Goal: Task Accomplishment & Management: Manage account settings

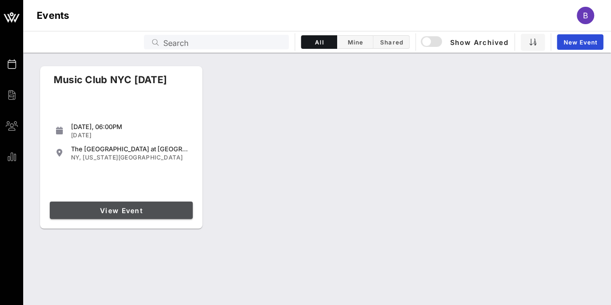
click at [146, 210] on span "View Event" at bounding box center [121, 210] width 135 height 8
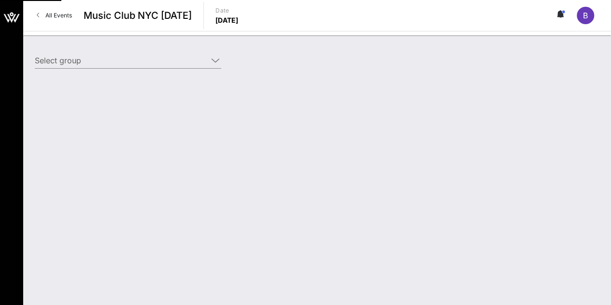
type input "[PERSON_NAME] (EventFluence) [[PERSON_NAME], [PERSON_NAME][EMAIL_ADDRESS][PERSO…"
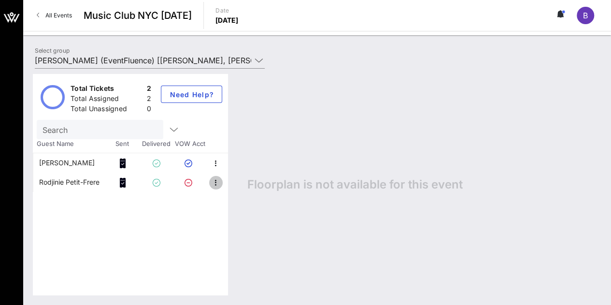
click at [211, 183] on icon "button" at bounding box center [216, 183] width 12 height 12
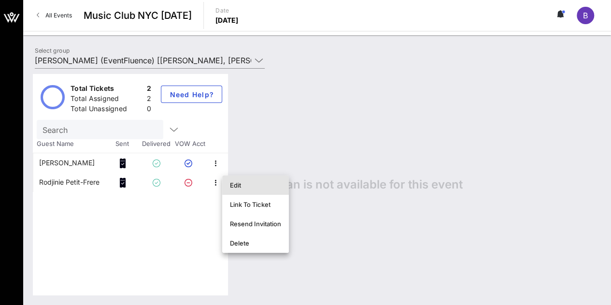
click at [235, 186] on div "Edit" at bounding box center [255, 185] width 51 height 8
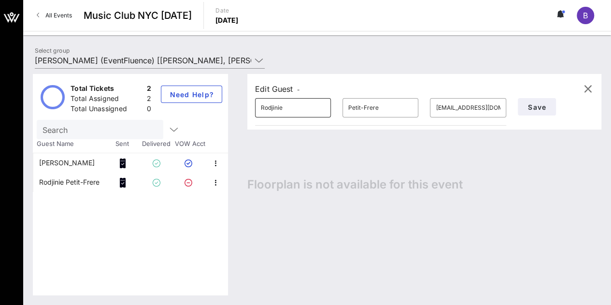
click at [283, 113] on input "Rodjinie" at bounding box center [293, 107] width 64 height 15
type input "Daejon"
click at [361, 109] on input "Petit-Frere" at bounding box center [380, 107] width 64 height 15
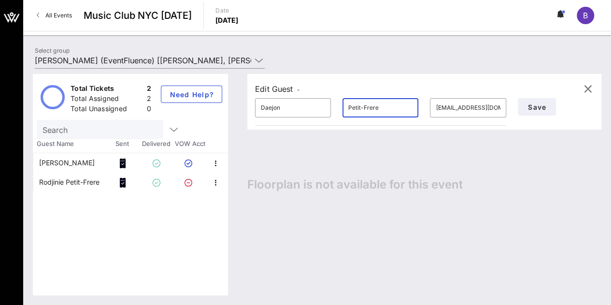
click at [361, 109] on input "Petit-Frere" at bounding box center [380, 107] width 64 height 15
type input "[PERSON_NAME]"
click at [453, 109] on input "[EMAIL_ADDRESS][DOMAIN_NAME]" at bounding box center [468, 107] width 64 height 15
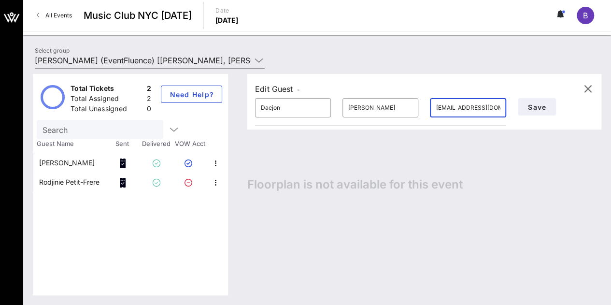
click at [453, 109] on input "[EMAIL_ADDRESS][DOMAIN_NAME]" at bounding box center [468, 107] width 64 height 15
type input "[EMAIL_ADDRESS][DOMAIN_NAME]"
click at [553, 109] on span "Save and Send Ticket" at bounding box center [570, 107] width 84 height 8
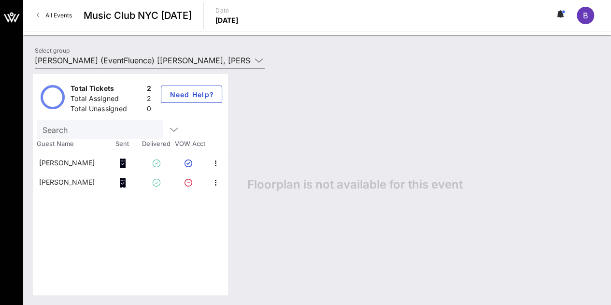
click at [588, 17] on div "B" at bounding box center [585, 15] width 17 height 17
